Goal: Information Seeking & Learning: Learn about a topic

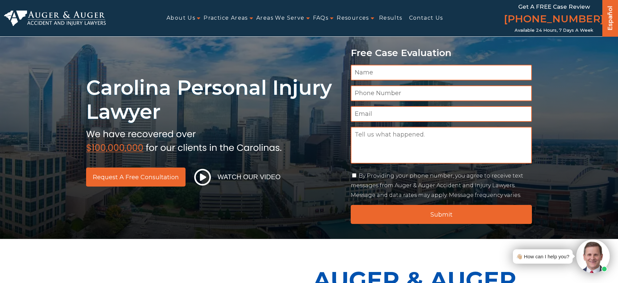
click at [378, 41] on link "Charlotte" at bounding box center [403, 44] width 67 height 16
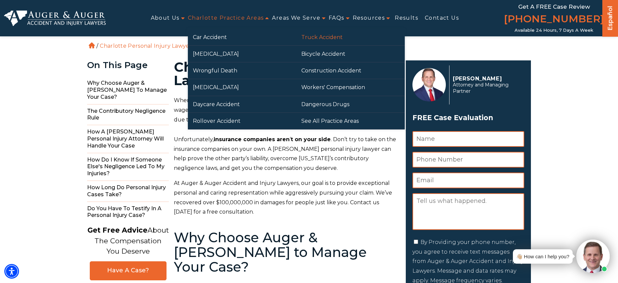
click at [322, 38] on link "Truck Accident" at bounding box center [350, 37] width 109 height 16
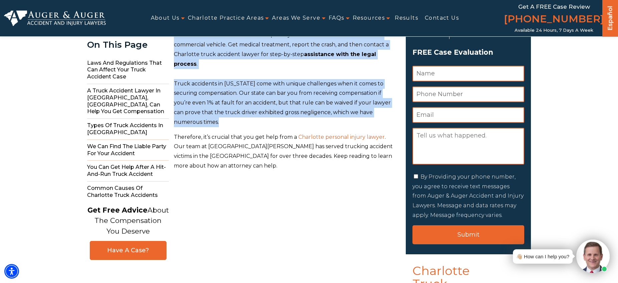
scroll to position [63, 0]
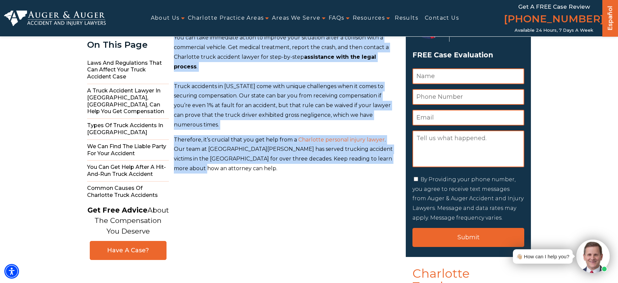
drag, startPoint x: 200, startPoint y: 72, endPoint x: 396, endPoint y: 148, distance: 210.6
click at [274, 104] on span "Truck accidents in North Carolina come with unique challenges when it comes to …" at bounding box center [282, 105] width 217 height 45
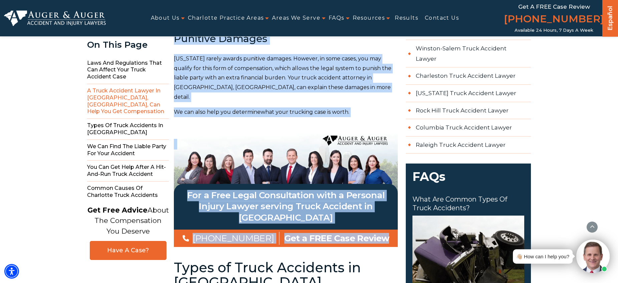
scroll to position [1006, 0]
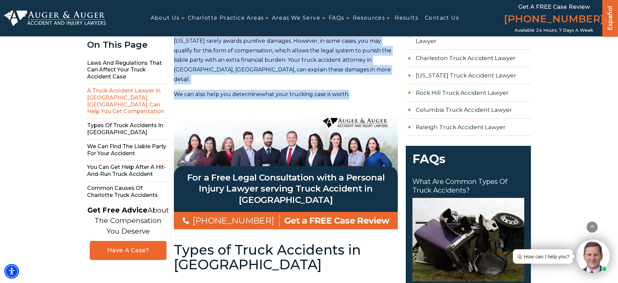
drag, startPoint x: 177, startPoint y: 99, endPoint x: 352, endPoint y: 51, distance: 181.6
copy div "Laws And Regulations That Can Affect Your Truck Accident Case Trucking companie…"
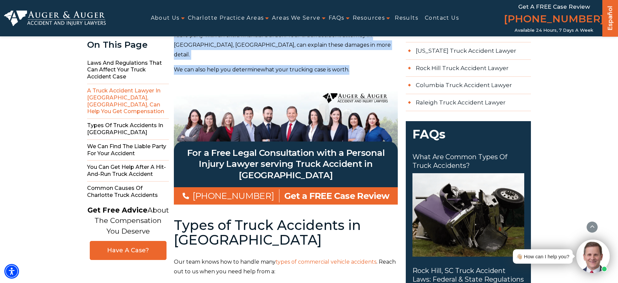
scroll to position [1046, 0]
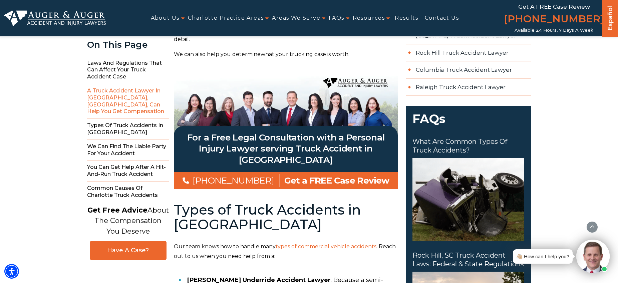
click at [179, 203] on h2 "Types of Truck Accidents in Charlotte" at bounding box center [286, 217] width 224 height 29
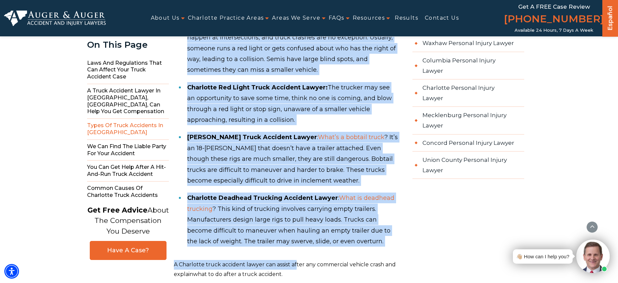
scroll to position [1654, 0]
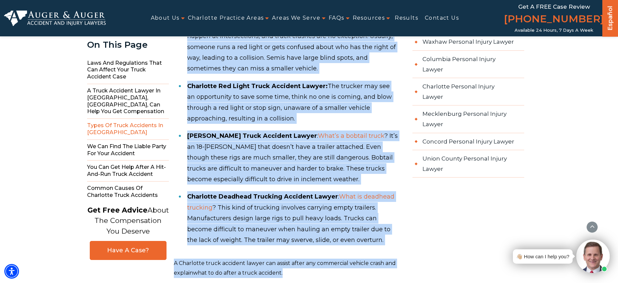
drag, startPoint x: 177, startPoint y: 165, endPoint x: 303, endPoint y: 230, distance: 142.2
copy div "Types of Truck Accidents in Charlotte Our team knows how to handle many types o…"
